Goal: Task Accomplishment & Management: Manage account settings

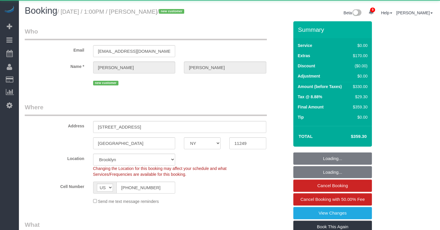
select select "NY"
select select "1"
select select "spot1"
select select "object:813"
select select "spot53"
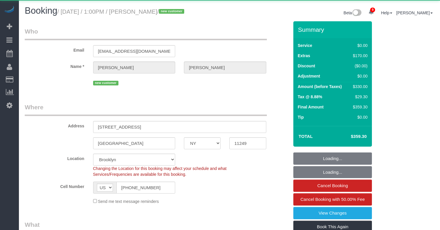
select select "string:stripe-pm_1S2zOG4VGloSiKo7mJMCNX1t"
select select "1"
select select "number:60"
select select "number:74"
select select "number:15"
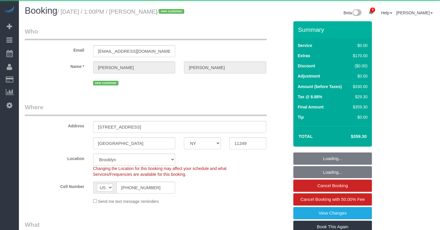
select select "number:5"
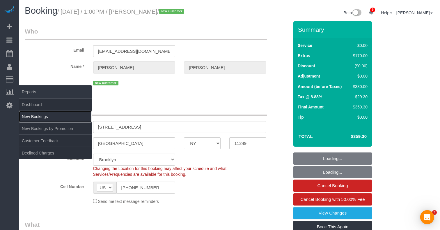
click at [34, 113] on link "New Bookings" at bounding box center [55, 117] width 73 height 12
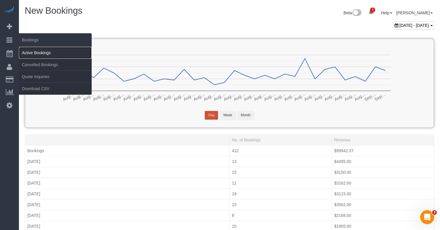
click at [33, 50] on link "Active Bookings" at bounding box center [55, 53] width 73 height 12
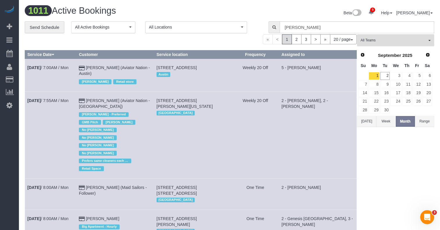
click at [366, 119] on button "[DATE]" at bounding box center [366, 121] width 19 height 11
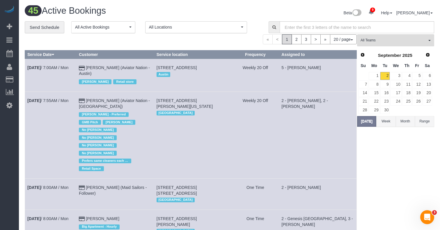
click at [389, 120] on button "Week" at bounding box center [386, 121] width 19 height 11
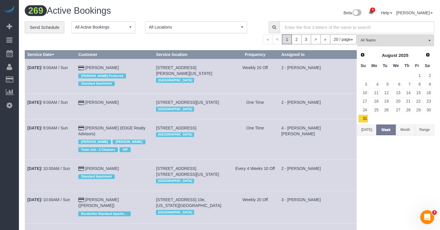
click at [405, 130] on button "Month" at bounding box center [405, 129] width 19 height 11
